Goal: Check status: Check status

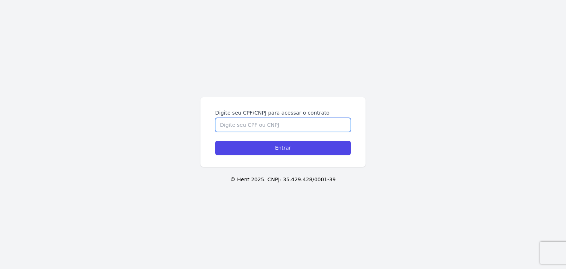
click at [290, 123] on input "Digite seu CPF/CNPJ para acessar o contrato" at bounding box center [283, 125] width 136 height 14
paste input "425.054.668-31"
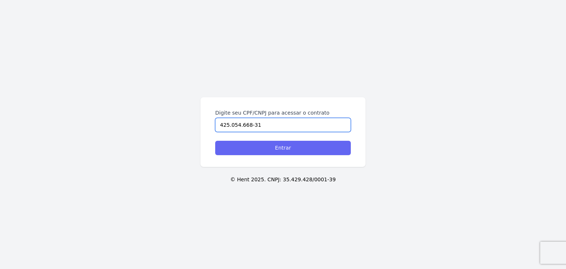
type input "425.054.668-31"
click at [300, 142] on input "Entrar" at bounding box center [283, 148] width 136 height 14
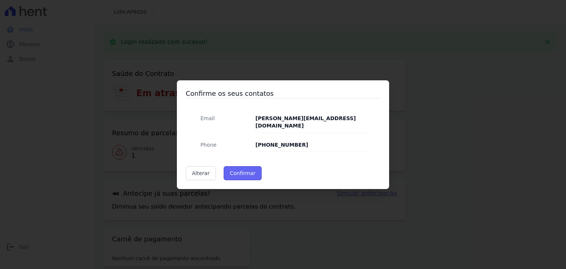
click at [246, 170] on button "Confirmar" at bounding box center [243, 173] width 38 height 14
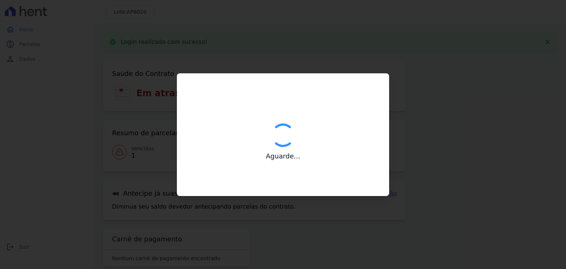
type input "Contatos confirmados com sucesso."
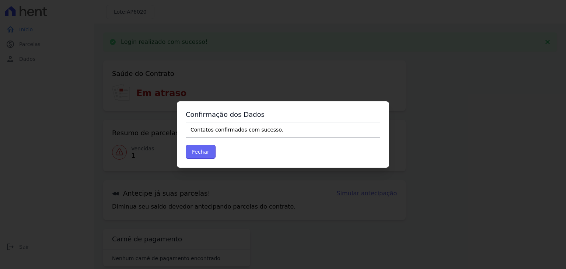
click at [194, 153] on button "Fechar" at bounding box center [201, 152] width 30 height 14
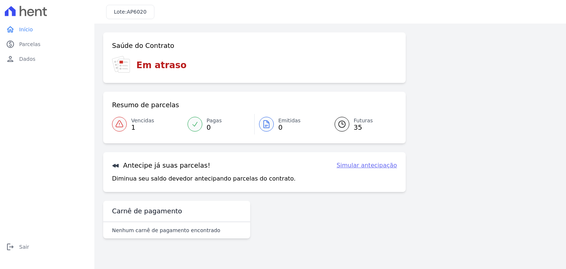
click at [280, 129] on span "0" at bounding box center [289, 128] width 22 height 6
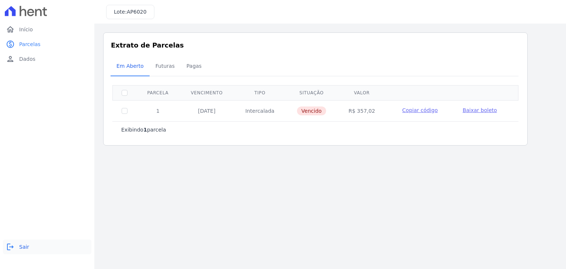
click at [13, 241] on link "logout Sair" at bounding box center [47, 247] width 88 height 15
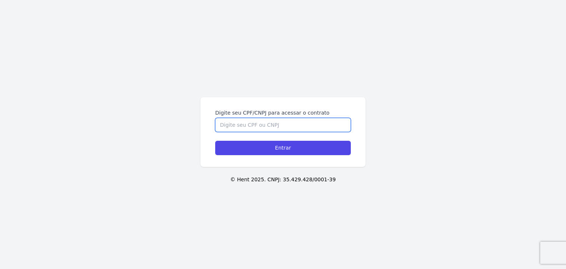
drag, startPoint x: 287, startPoint y: 118, endPoint x: 283, endPoint y: 122, distance: 5.5
click at [286, 121] on input "Digite seu CPF/CNPJ para acessar o contrato" at bounding box center [283, 125] width 136 height 14
